Goal: Task Accomplishment & Management: Complete application form

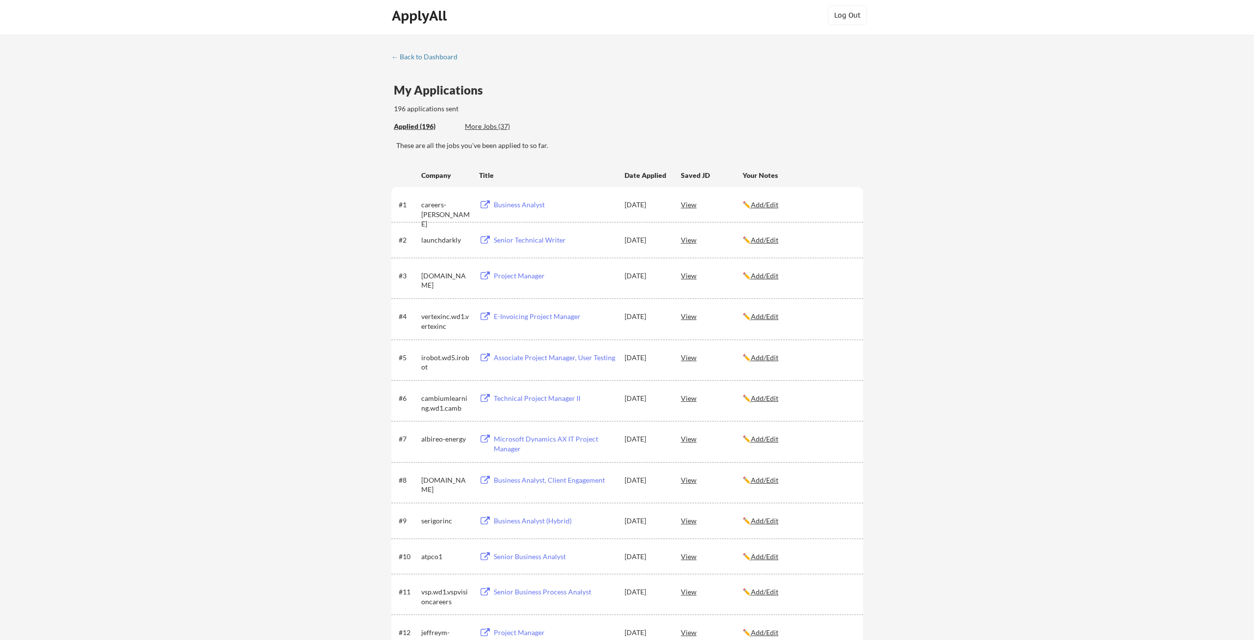
scroll to position [546, 0]
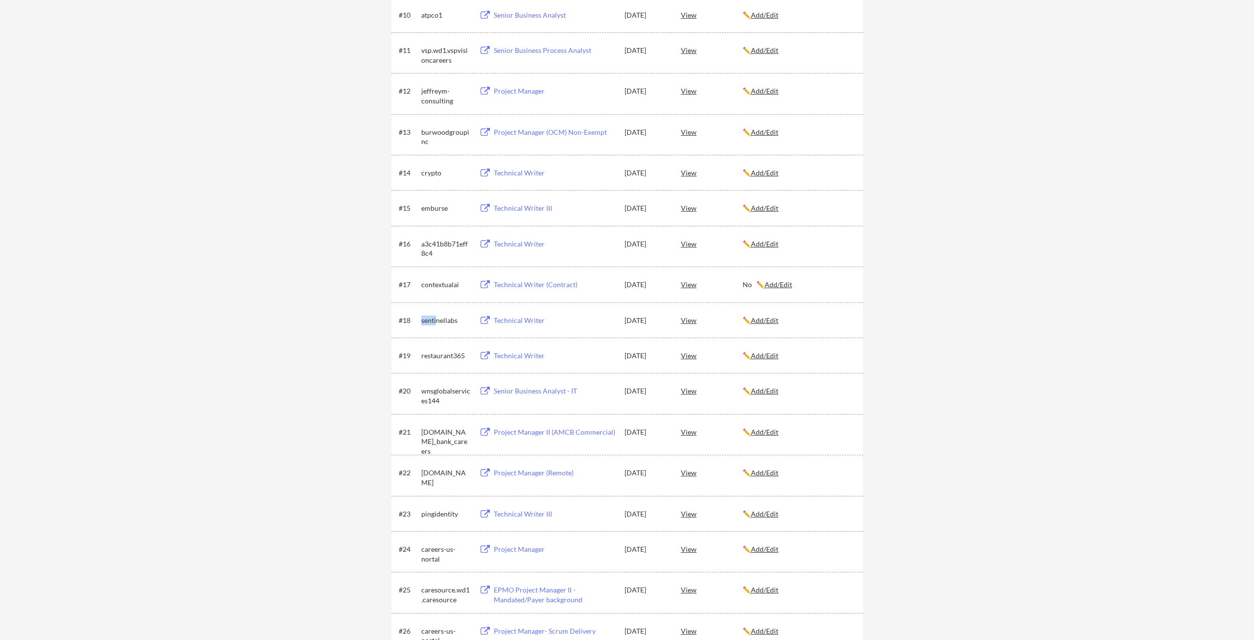
drag, startPoint x: 928, startPoint y: 277, endPoint x: 856, endPoint y: 284, distance: 71.8
click at [515, 319] on div "Technical Writer" at bounding box center [554, 320] width 121 height 10
click at [763, 319] on u "Add/Edit" at bounding box center [764, 320] width 27 height 8
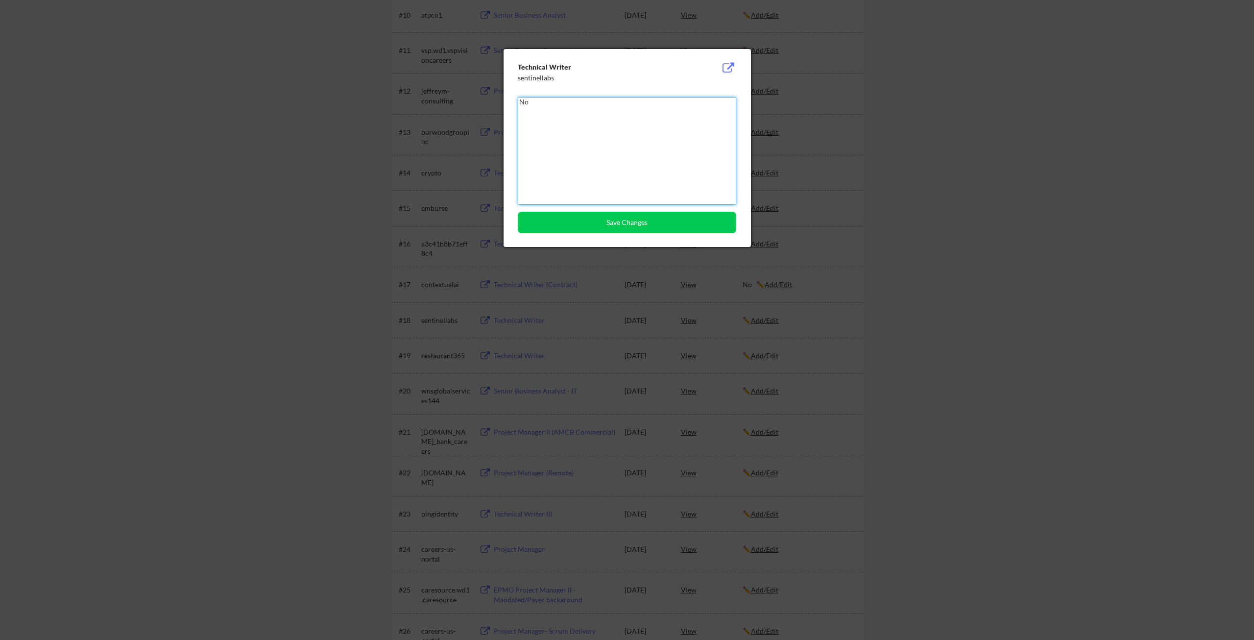
type textarea "No"
click at [668, 218] on button "Save Changes" at bounding box center [627, 223] width 218 height 22
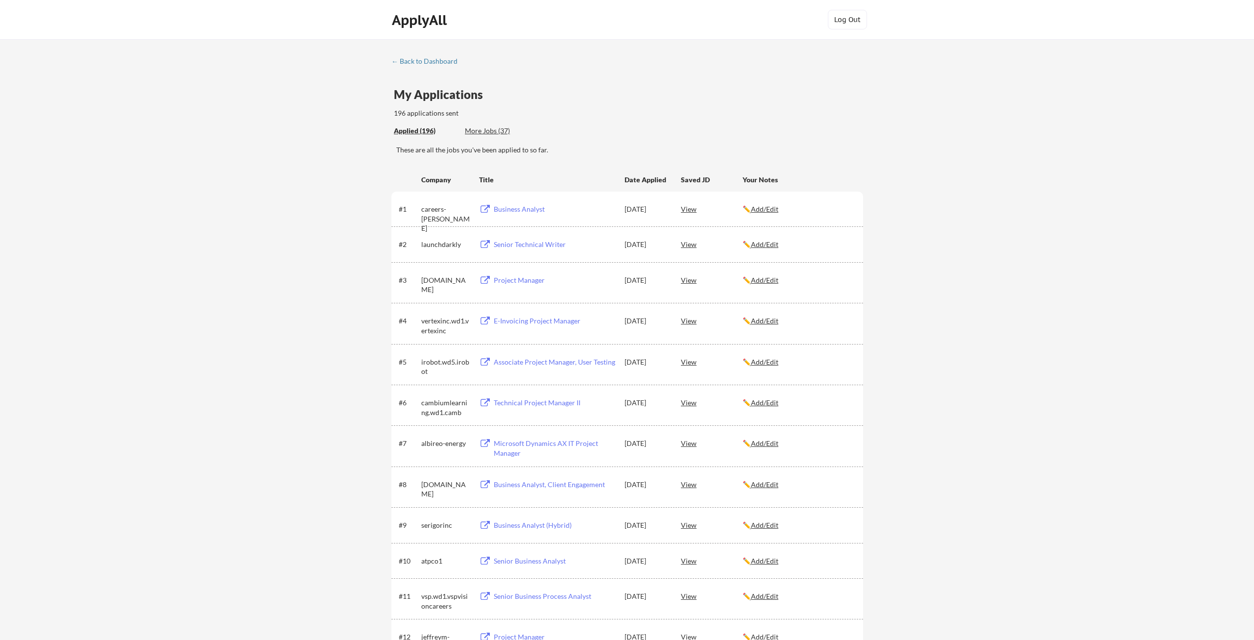
scroll to position [1423, 0]
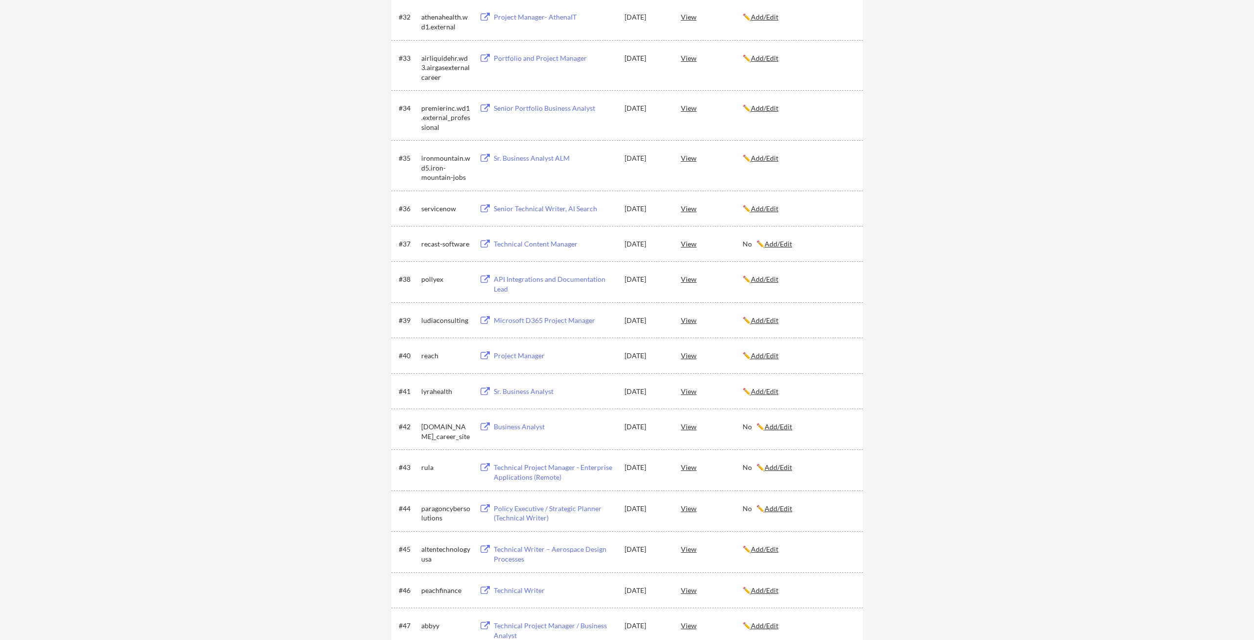
drag, startPoint x: 867, startPoint y: 306, endPoint x: 854, endPoint y: 311, distance: 13.6
click at [778, 317] on u "Add/Edit" at bounding box center [764, 320] width 27 height 8
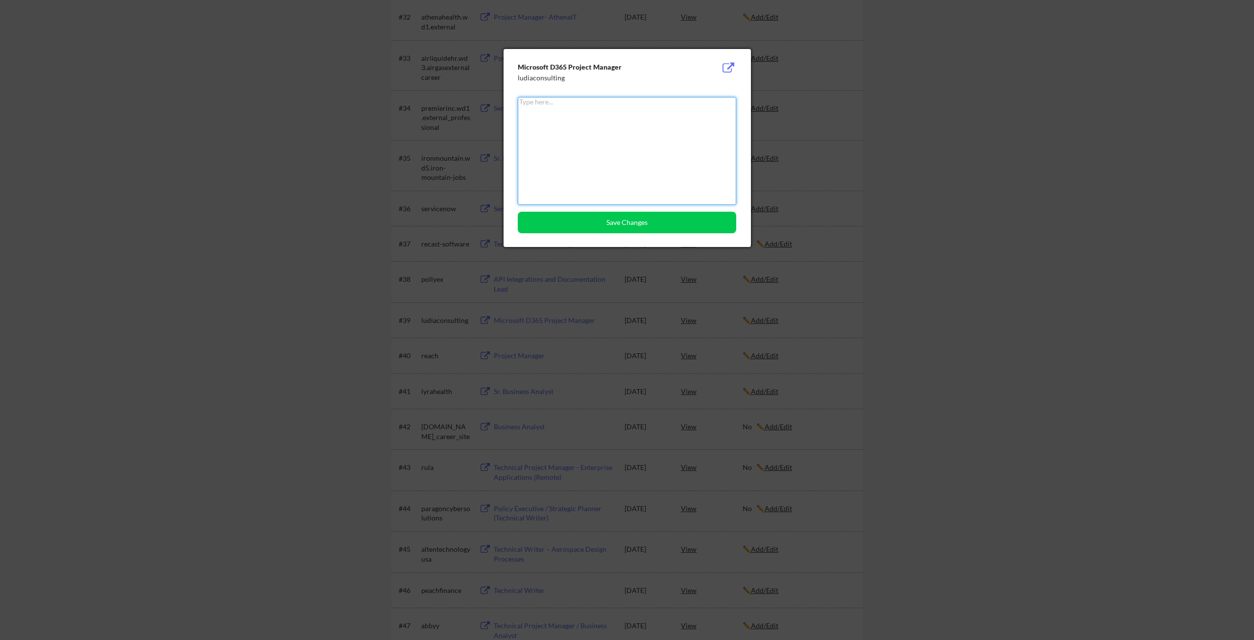
click at [578, 183] on textarea at bounding box center [627, 151] width 218 height 108
type textarea "No"
click at [633, 227] on button "Save Changes" at bounding box center [627, 223] width 218 height 22
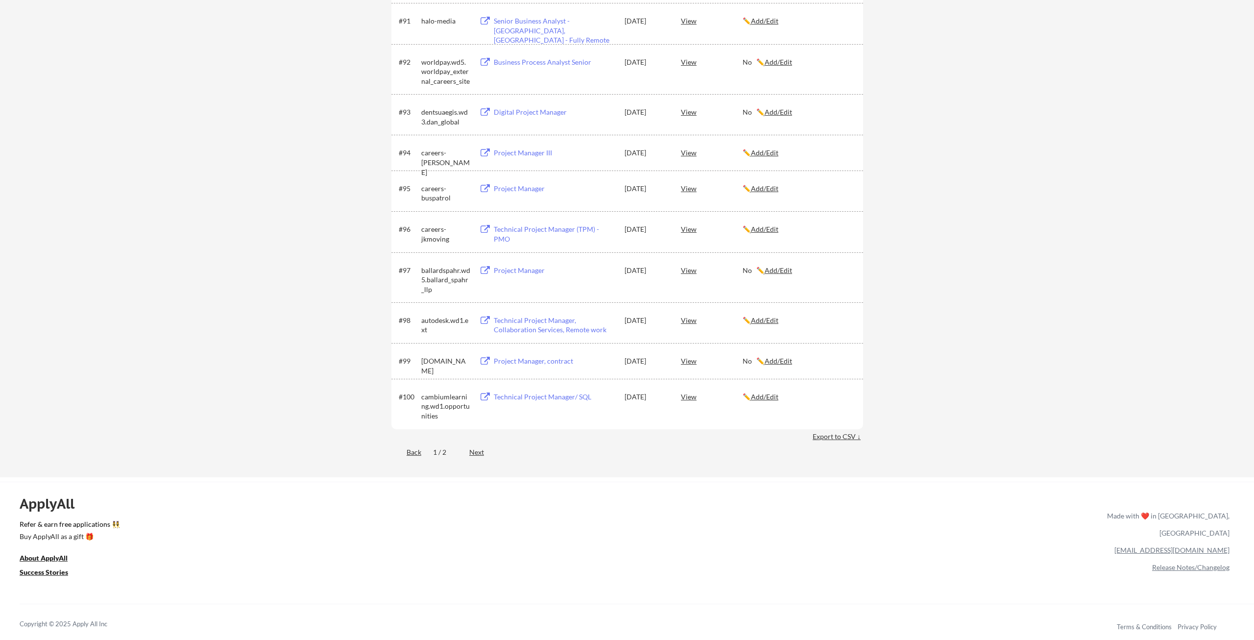
click at [768, 325] on div "✏️ Add/Edit" at bounding box center [798, 320] width 112 height 18
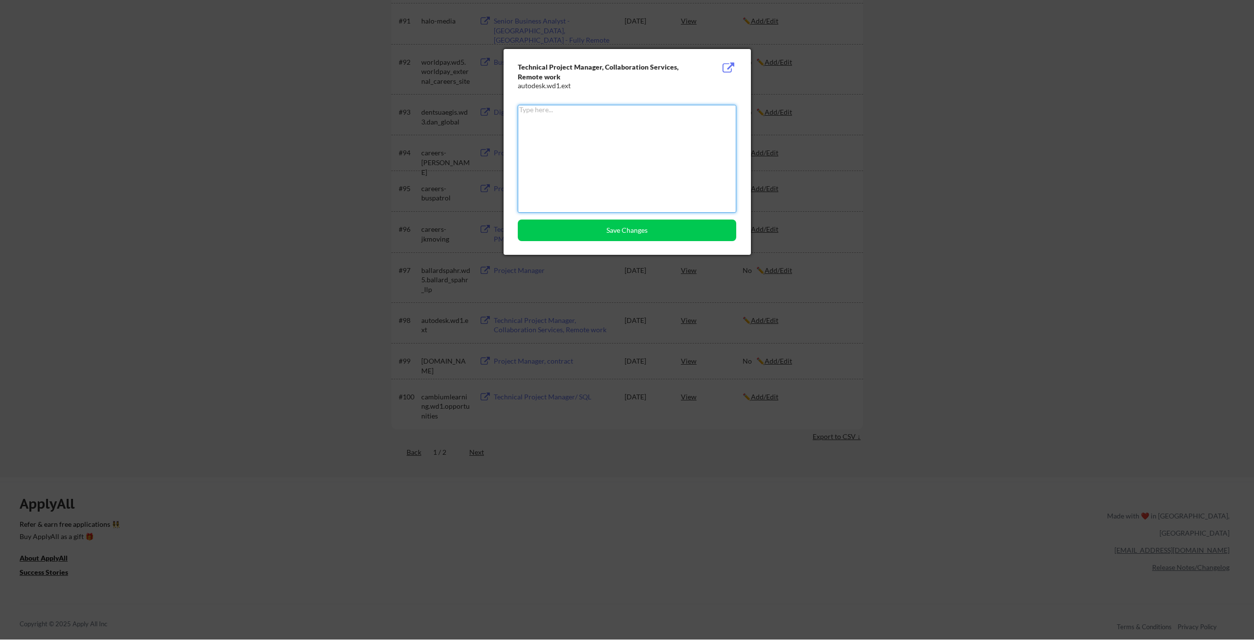
click at [606, 117] on textarea at bounding box center [627, 159] width 218 height 108
type textarea "No"
drag, startPoint x: 645, startPoint y: 234, endPoint x: 694, endPoint y: 234, distance: 49.0
click at [645, 234] on button "Save Changes" at bounding box center [627, 230] width 218 height 22
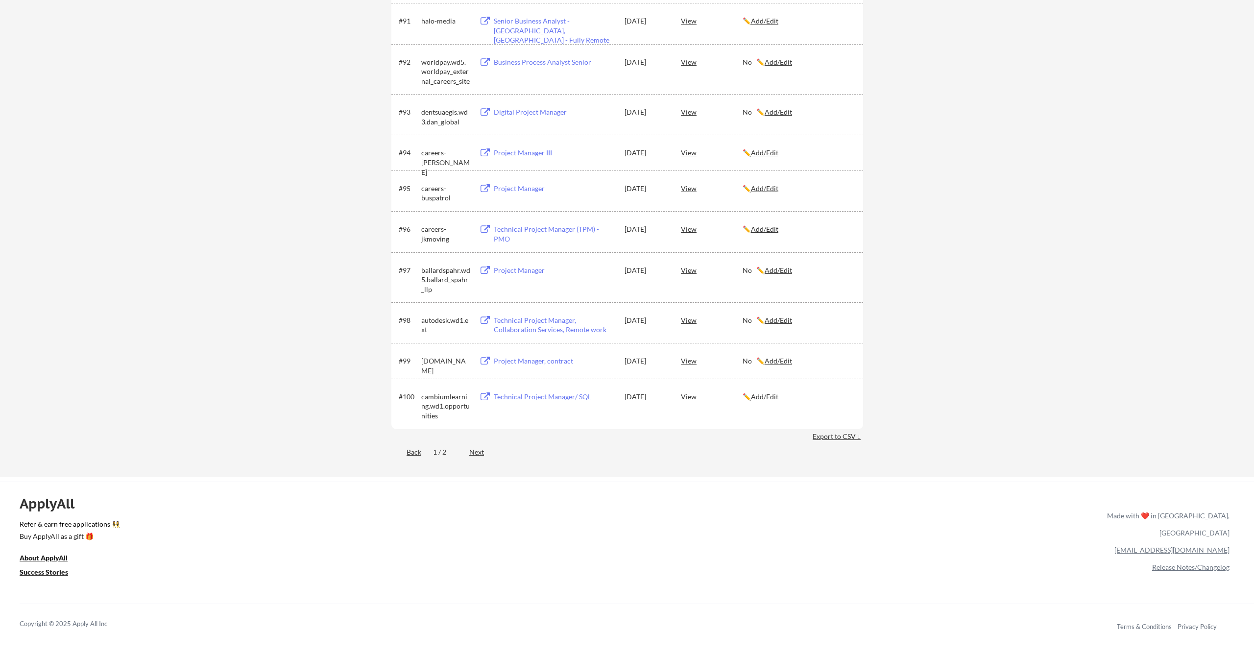
drag, startPoint x: 920, startPoint y: 405, endPoint x: 814, endPoint y: 416, distance: 106.3
click at [474, 447] on div "Next" at bounding box center [482, 452] width 26 height 10
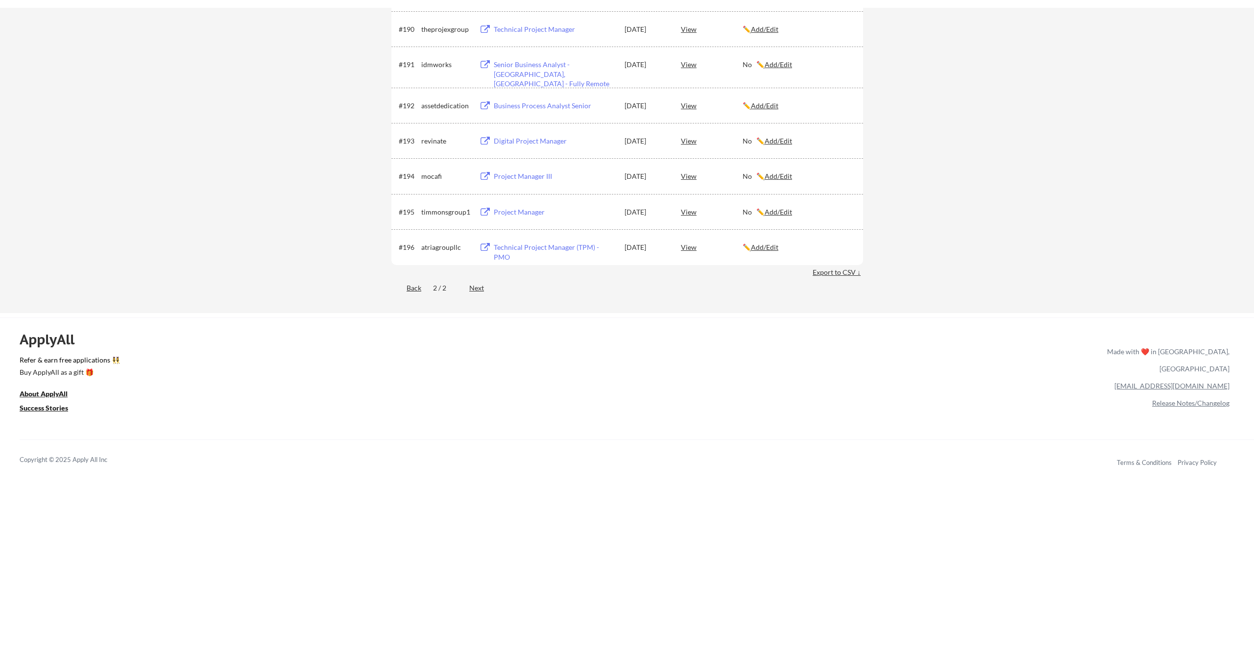
scroll to position [910, 0]
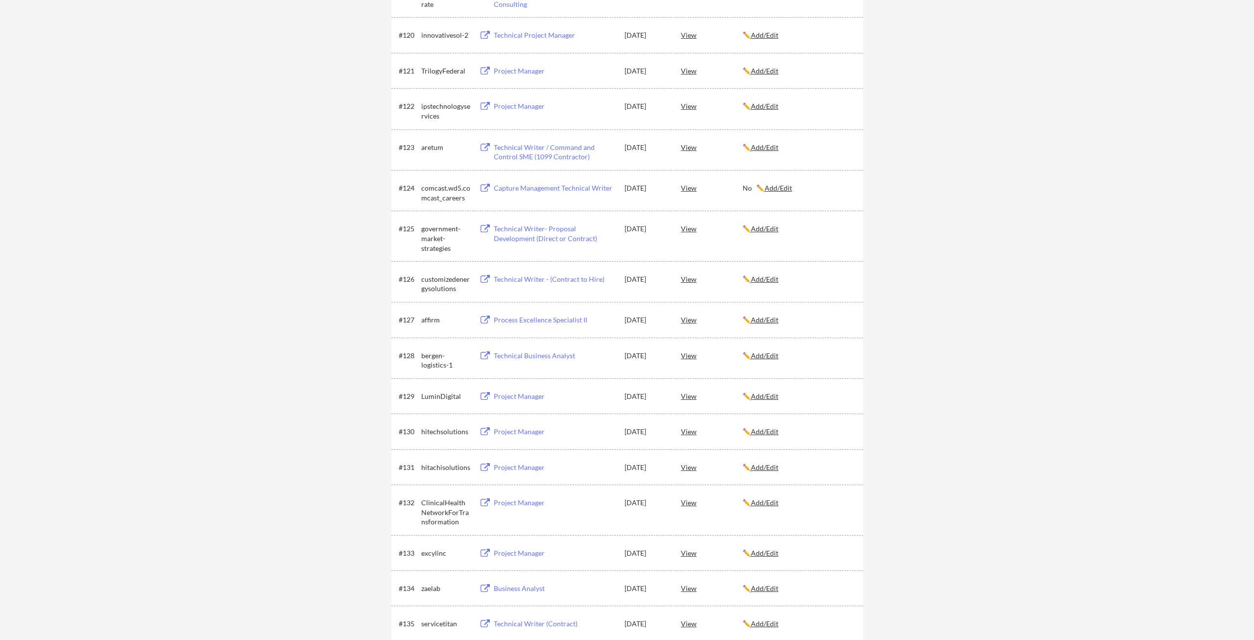
drag, startPoint x: 1017, startPoint y: 301, endPoint x: 989, endPoint y: 306, distance: 28.9
drag, startPoint x: 762, startPoint y: 319, endPoint x: 751, endPoint y: 315, distance: 11.5
click at [762, 319] on u "Add/Edit" at bounding box center [764, 319] width 27 height 8
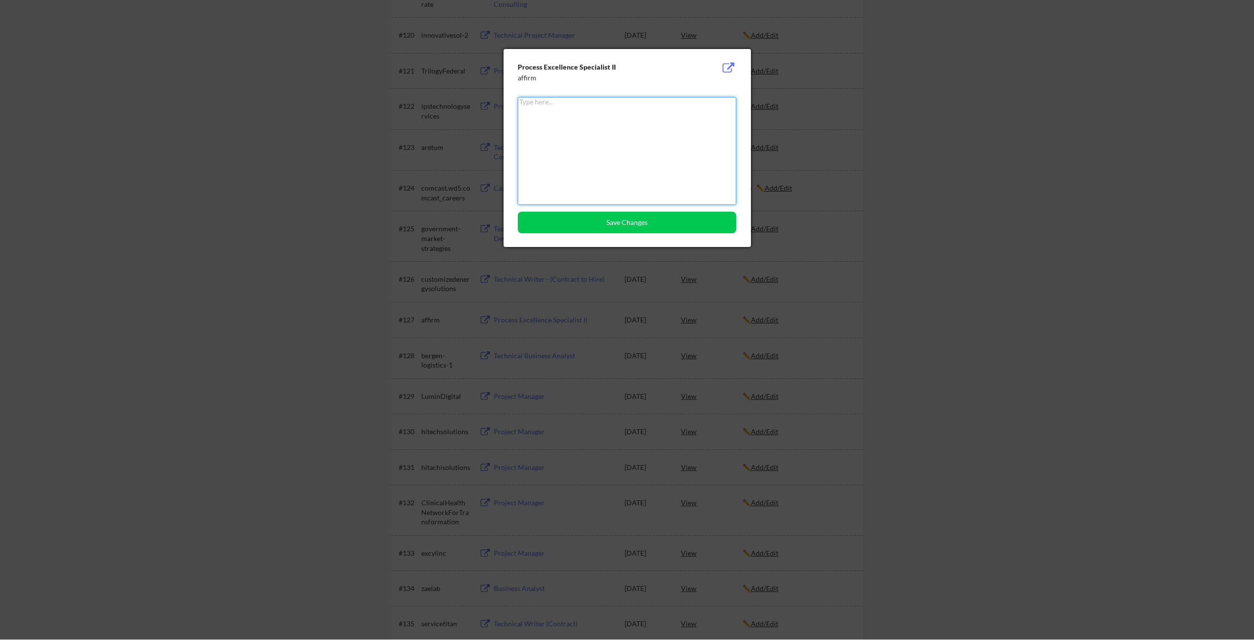
click at [628, 166] on textarea at bounding box center [627, 151] width 218 height 108
type textarea "No"
drag, startPoint x: 624, startPoint y: 215, endPoint x: 705, endPoint y: 196, distance: 83.6
click at [623, 215] on button "Save Changes" at bounding box center [627, 223] width 218 height 22
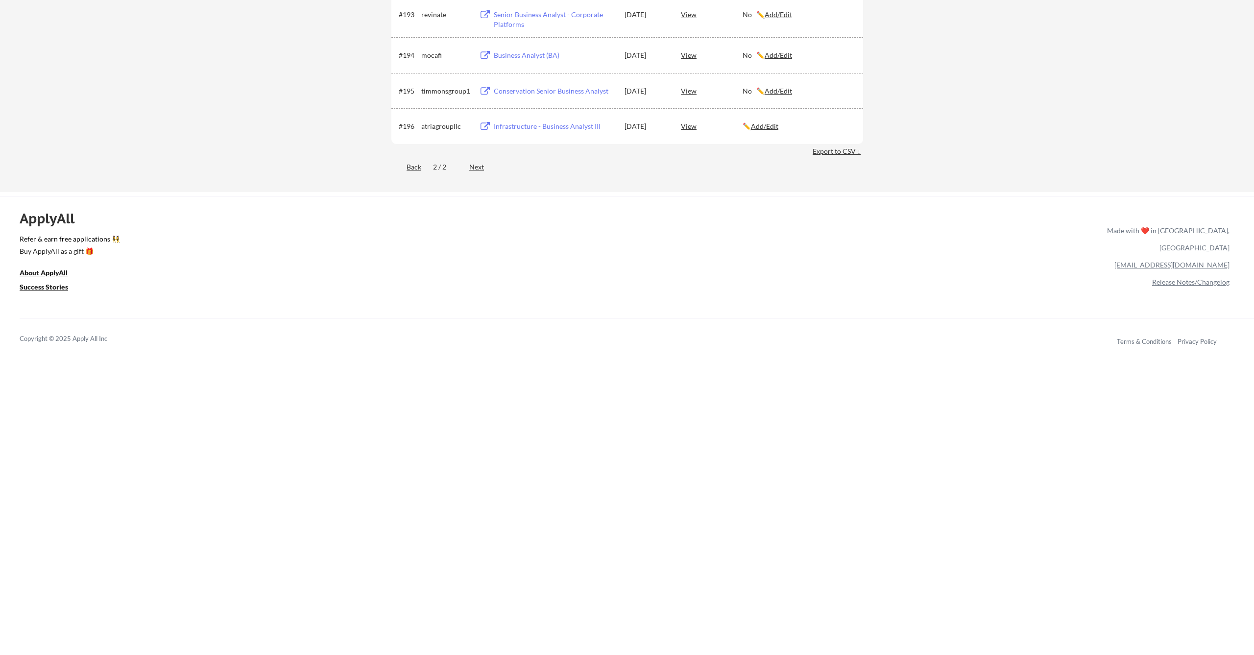
scroll to position [3821, 0]
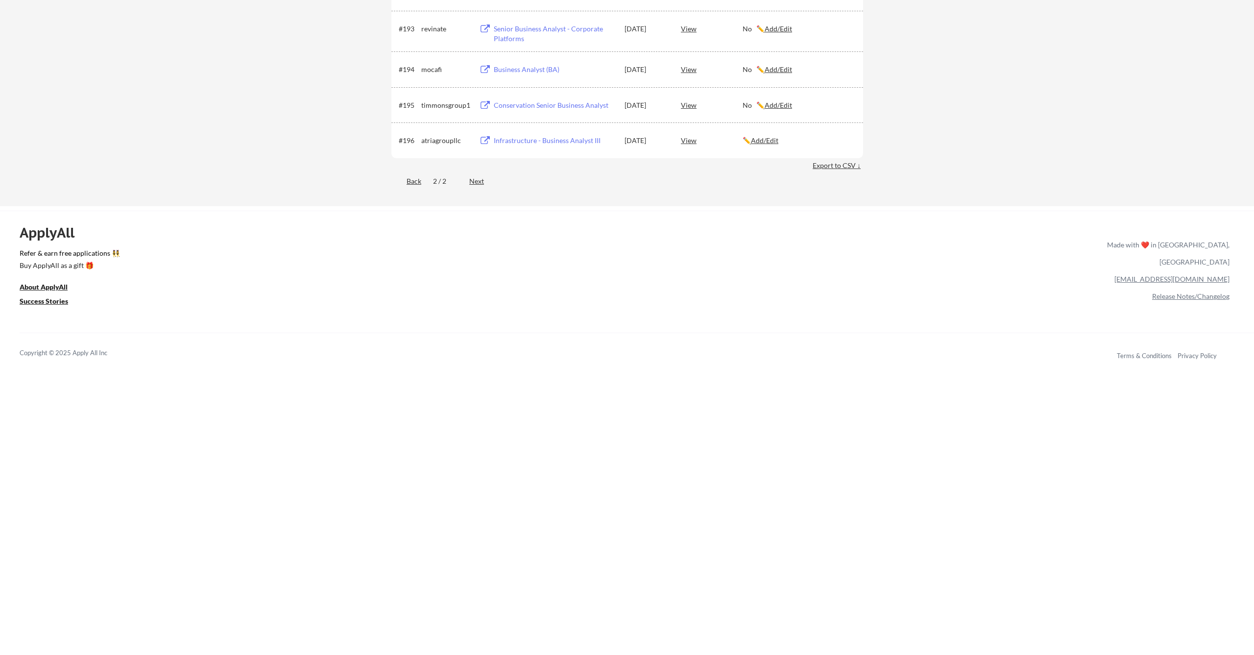
drag, startPoint x: 423, startPoint y: 184, endPoint x: 413, endPoint y: 184, distance: 9.8
click at [422, 184] on div "Back 2 / 2 Next" at bounding box center [627, 182] width 472 height 20
click at [410, 185] on div "Back" at bounding box center [406, 181] width 30 height 10
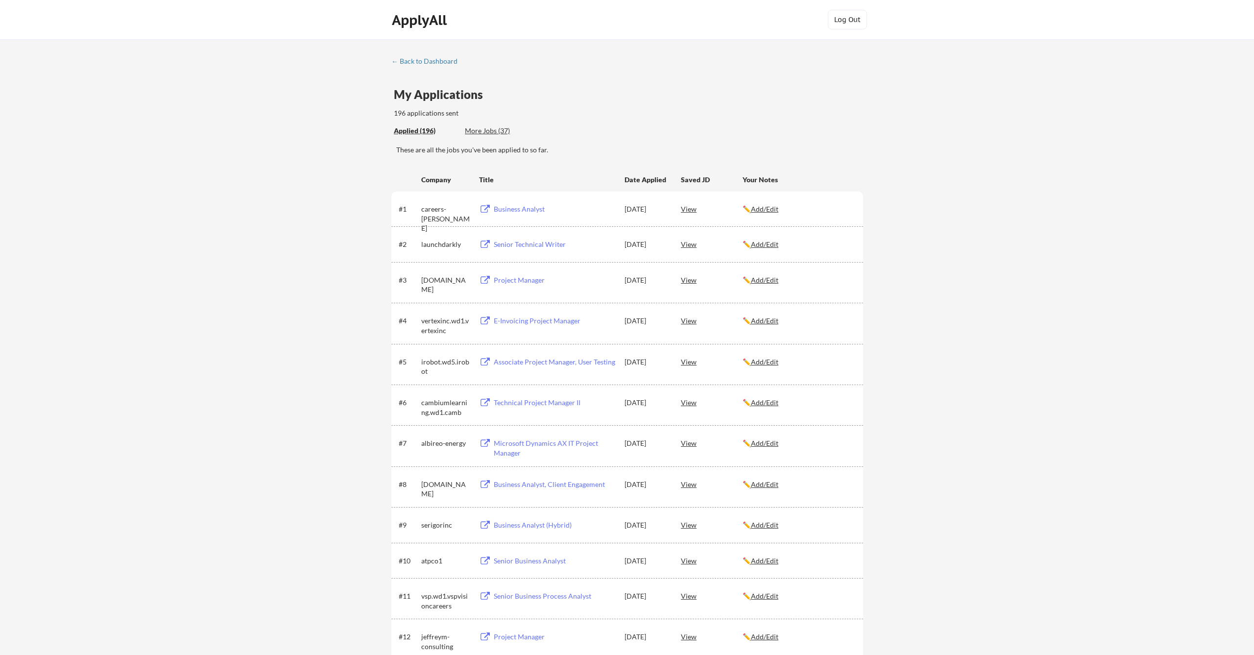
scroll to position [0, 0]
click at [860, 334] on div "#4 vertexinc.wd1.vertexinc E-Invoicing Project Manager [DATE] View ✏️ Add/Edit" at bounding box center [627, 323] width 472 height 41
